Goal: Transaction & Acquisition: Download file/media

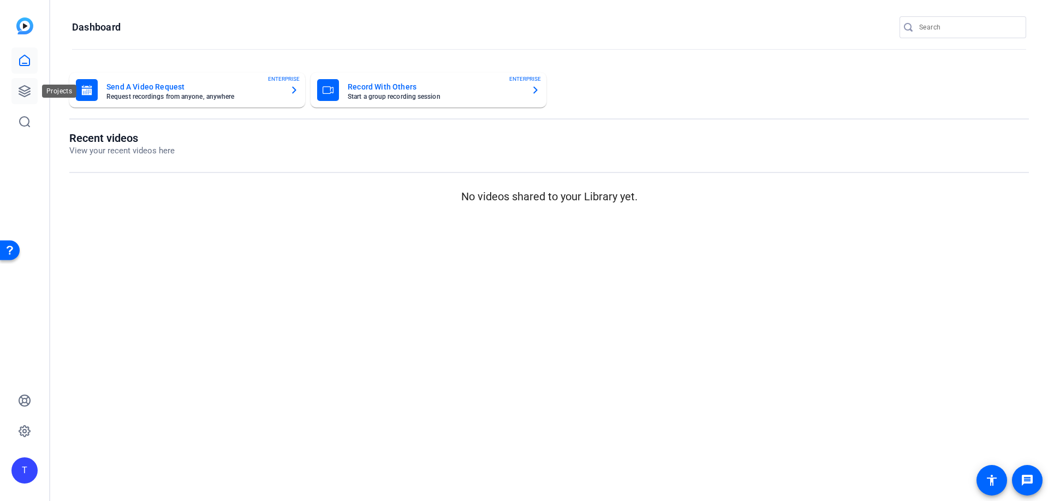
click at [25, 90] on icon at bounding box center [24, 91] width 11 height 11
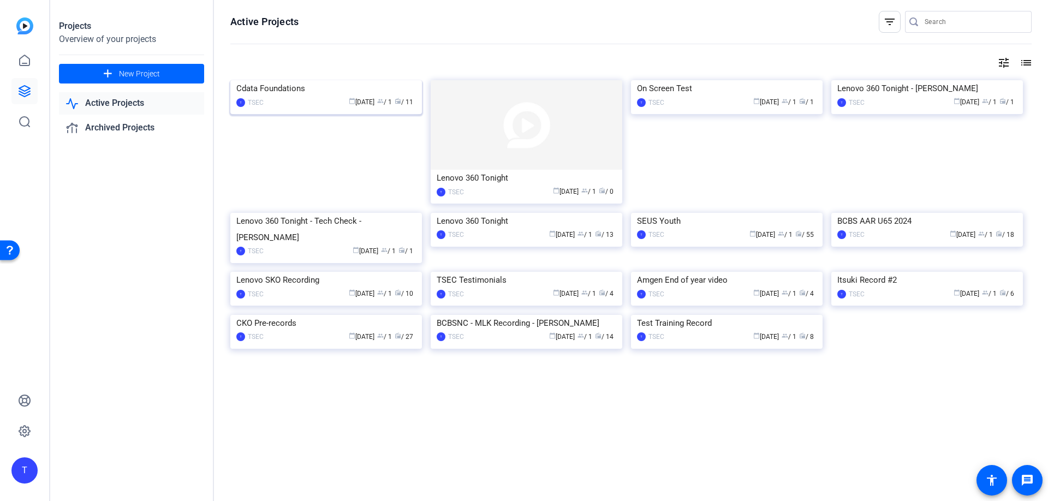
click at [341, 80] on img at bounding box center [326, 80] width 192 height 0
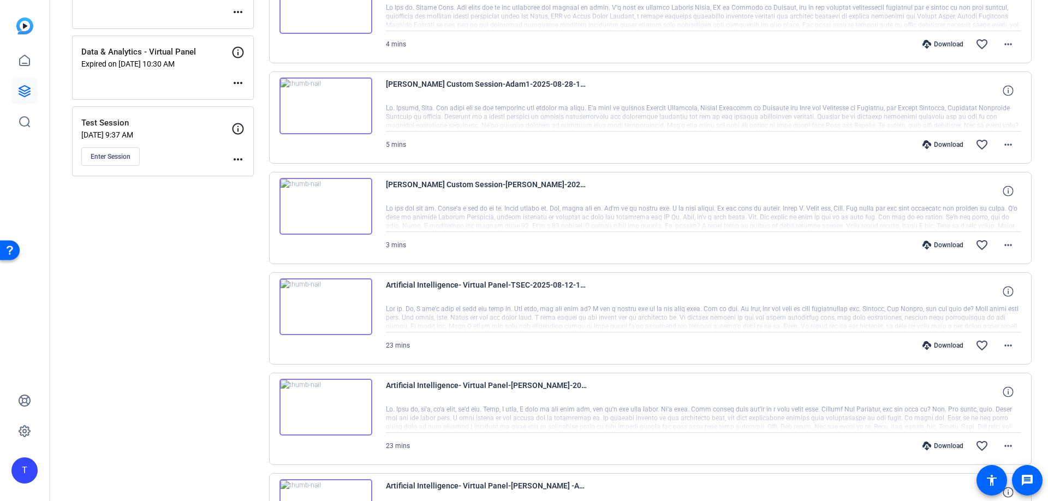
scroll to position [301, 0]
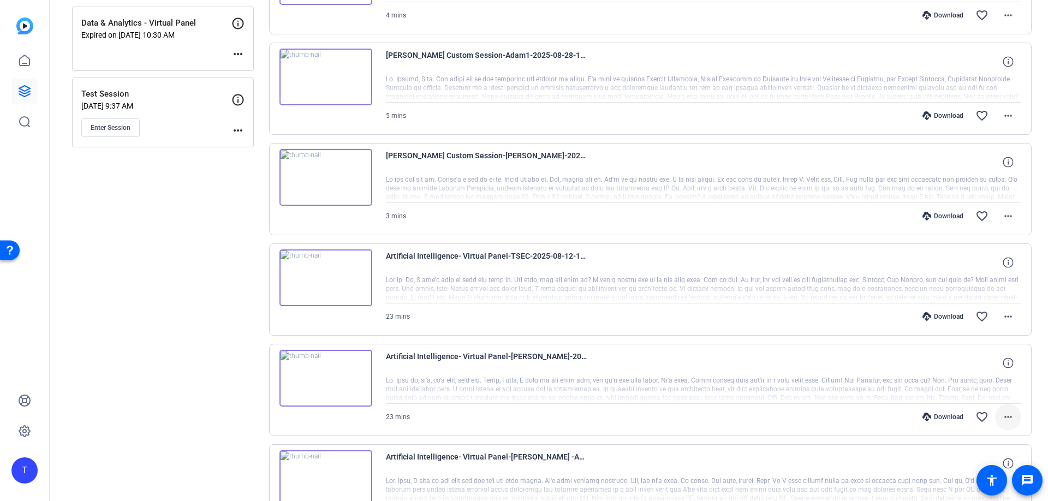
click at [1008, 418] on mat-icon "more_horiz" at bounding box center [1008, 417] width 13 height 13
click at [977, 310] on span "Download MP4" at bounding box center [980, 312] width 66 height 13
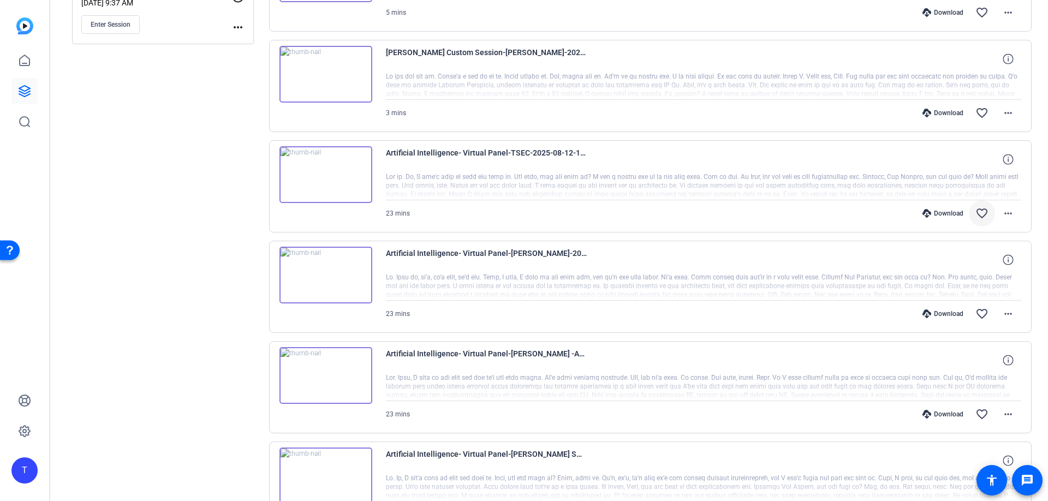
scroll to position [420, 0]
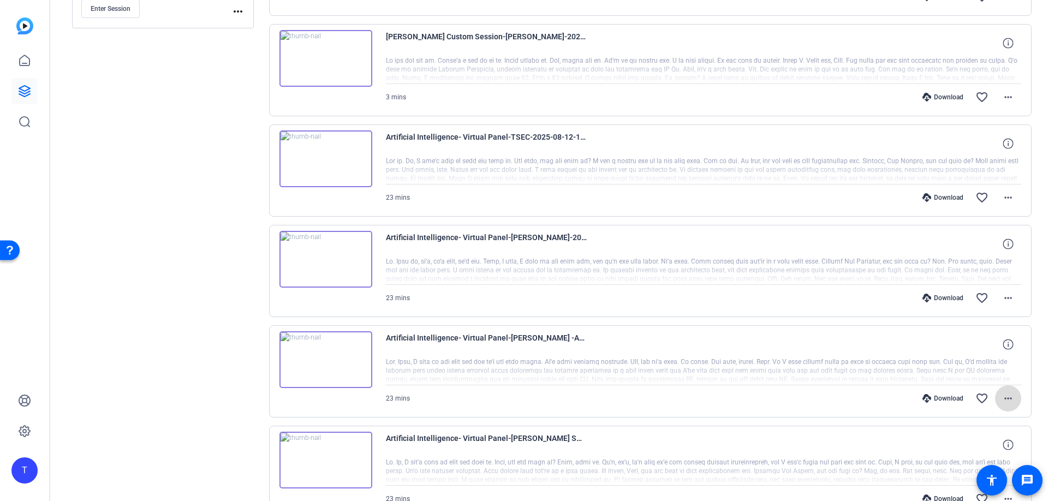
click at [1012, 402] on mat-icon "more_horiz" at bounding box center [1008, 398] width 13 height 13
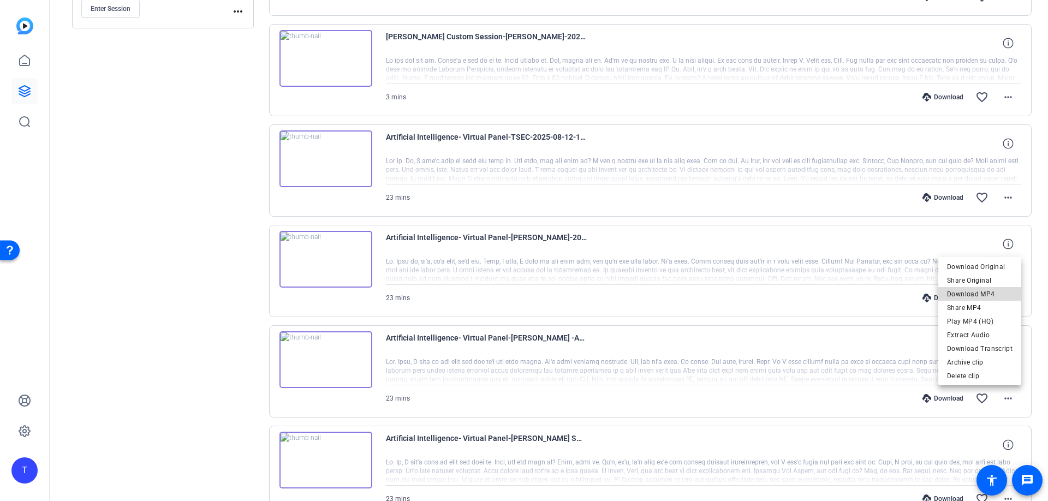
click at [984, 298] on span "Download MP4" at bounding box center [980, 294] width 66 height 13
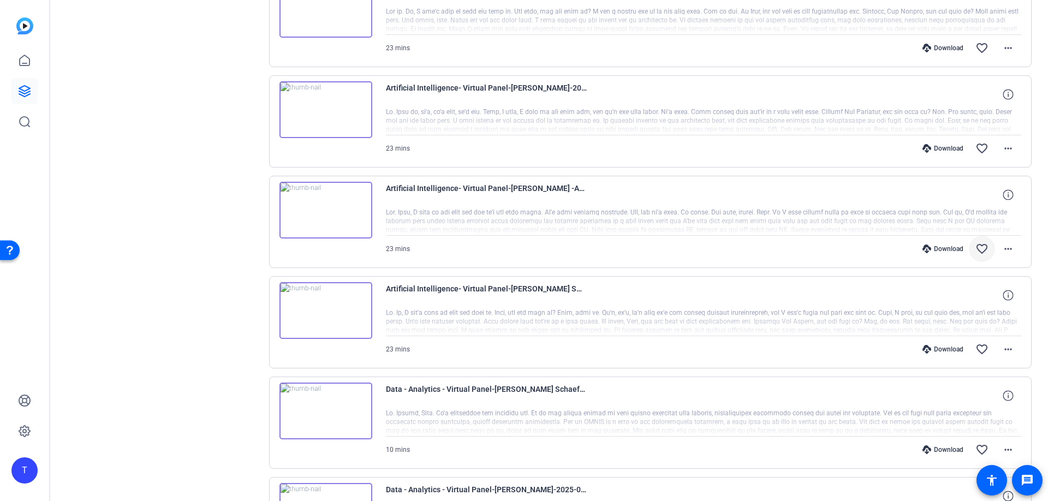
scroll to position [582, 0]
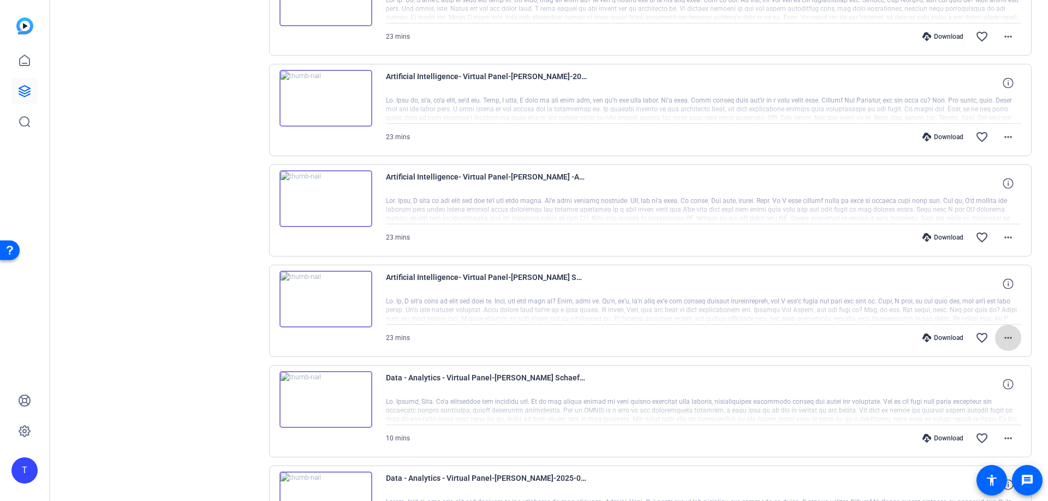
click at [1007, 339] on mat-icon "more_horiz" at bounding box center [1008, 337] width 13 height 13
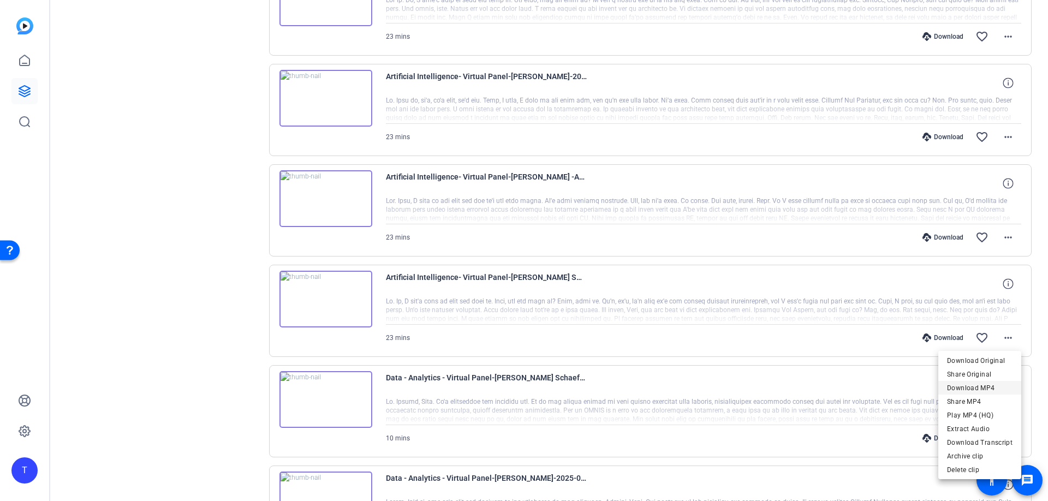
click at [975, 386] on span "Download MP4" at bounding box center [980, 388] width 66 height 13
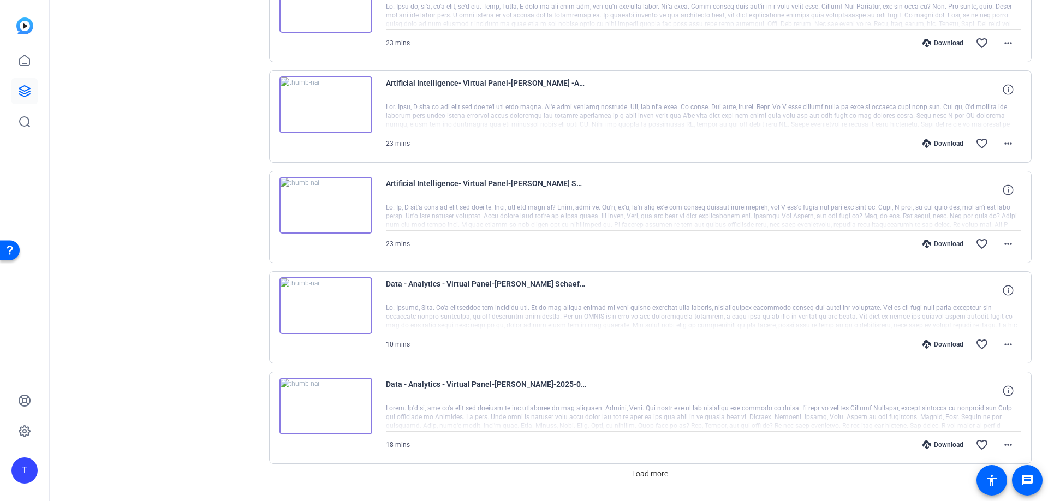
scroll to position [694, 0]
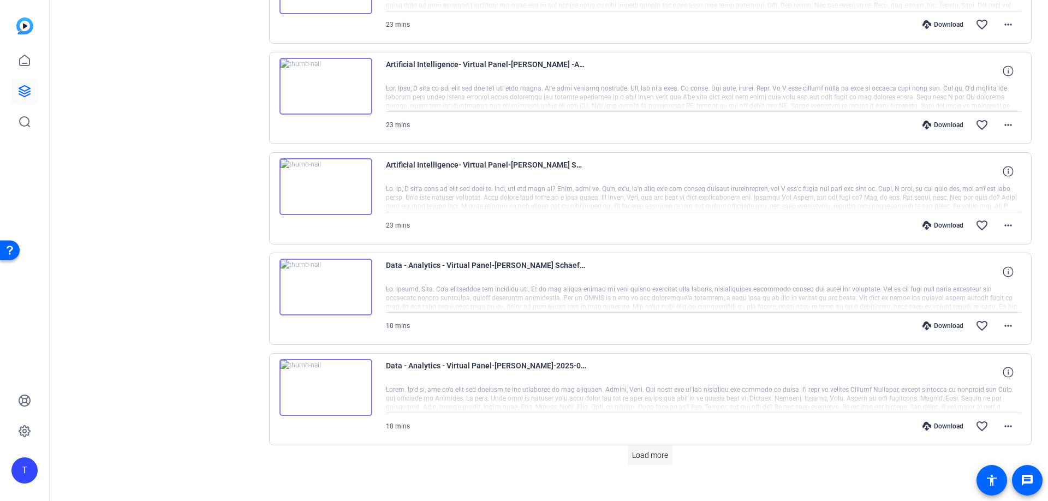
click at [644, 457] on span "Load more" at bounding box center [650, 455] width 36 height 11
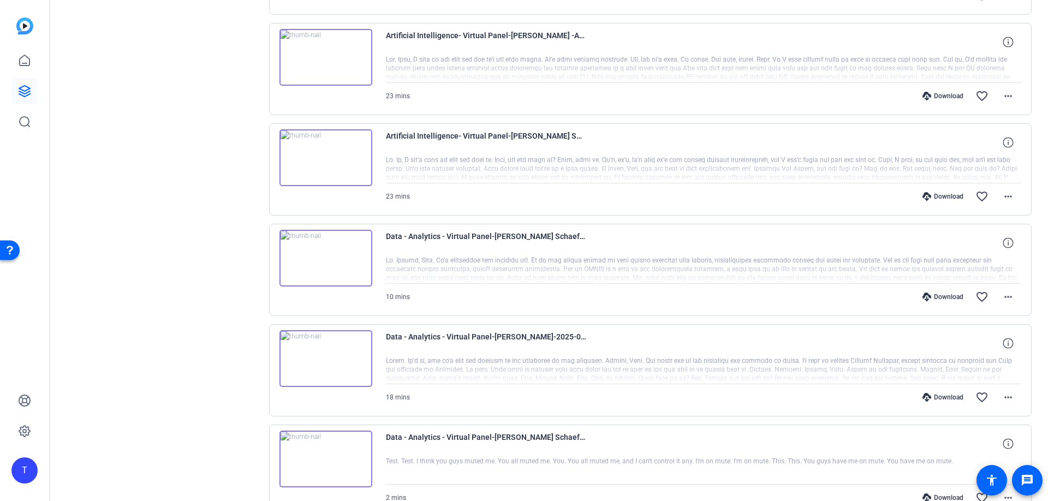
scroll to position [741, 0]
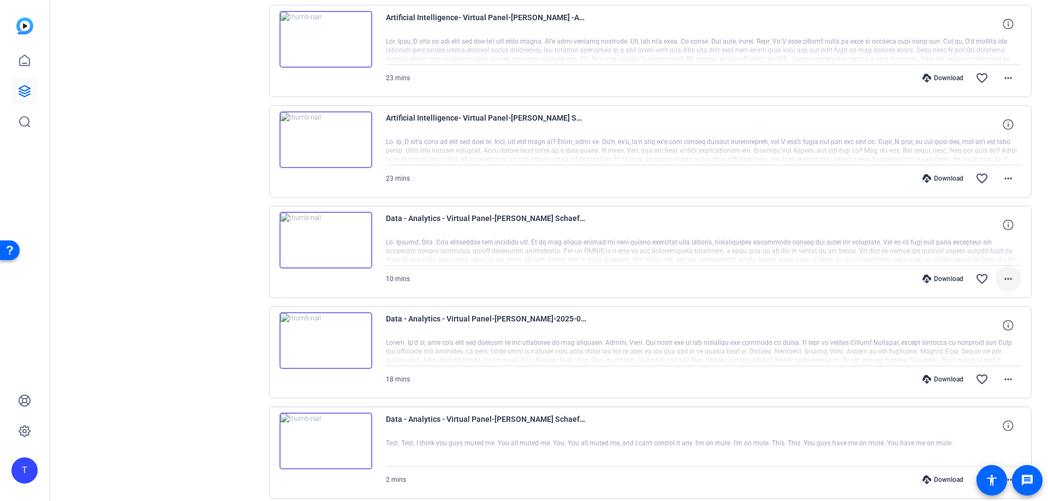
click at [1010, 274] on mat-icon "more_horiz" at bounding box center [1008, 278] width 13 height 13
click at [983, 334] on span "Download MP4" at bounding box center [980, 329] width 66 height 13
click at [1009, 377] on mat-icon "more_horiz" at bounding box center [1008, 379] width 13 height 13
click at [991, 274] on span "Download MP4" at bounding box center [980, 275] width 66 height 13
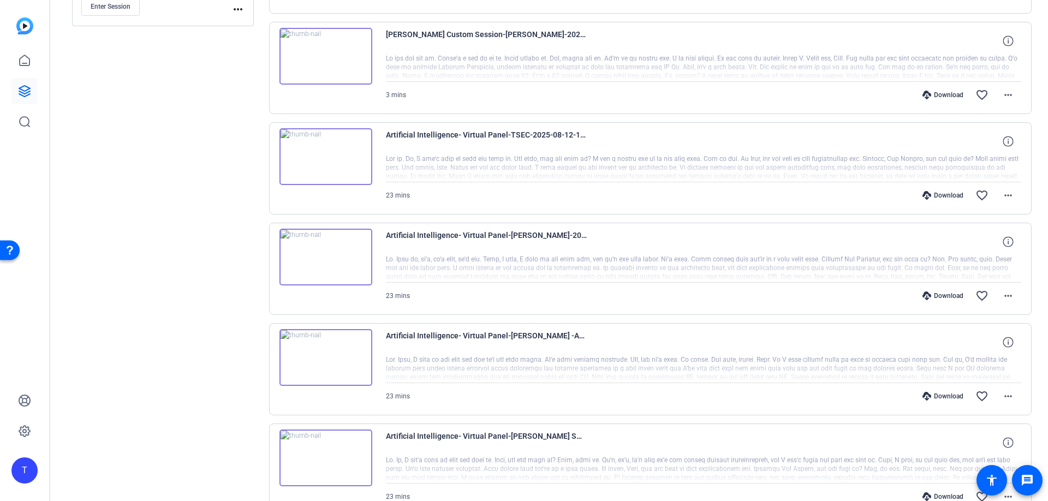
scroll to position [421, 0]
click at [1004, 200] on mat-icon "more_horiz" at bounding box center [1008, 197] width 13 height 13
click at [979, 250] on span "Download MP4" at bounding box center [980, 247] width 66 height 13
